Goal: Check status: Check status

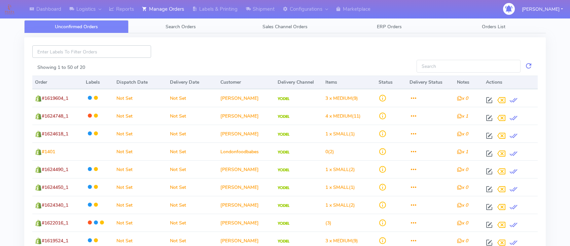
click at [92, 53] on input at bounding box center [91, 51] width 119 height 12
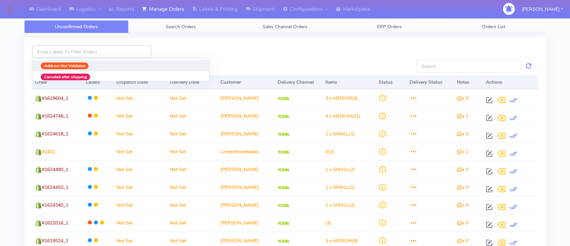
paste input "1621549"
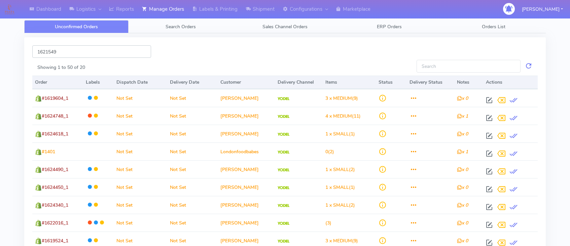
type input "1621549"
click at [65, 55] on input "1621549" at bounding box center [91, 51] width 119 height 12
click at [188, 19] on div "Unconfirmed Orders Search Orders Sales Channel Orders ERP Orders Orders List 16…" at bounding box center [285, 247] width 522 height 471
click at [186, 25] on span "Search Orders" at bounding box center [181, 27] width 30 height 6
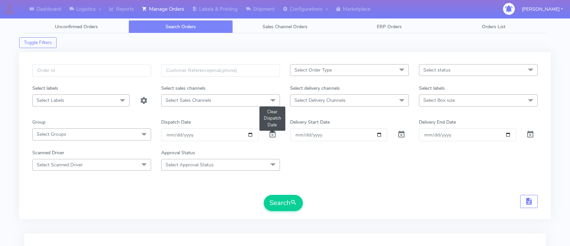
click at [274, 135] on span at bounding box center [273, 136] width 8 height 6
paste input "1621549"
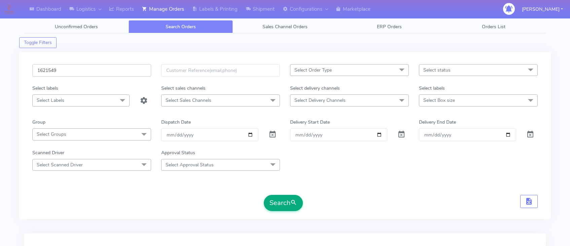
type input "1621549"
click at [292, 203] on span "submit" at bounding box center [293, 203] width 7 height 9
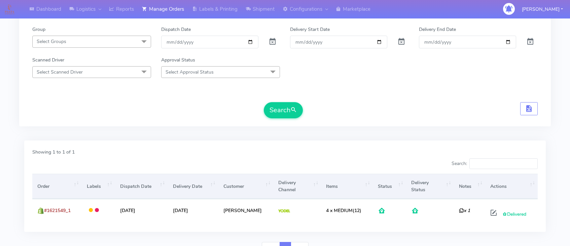
scroll to position [126, 0]
